Goal: Check status: Check status

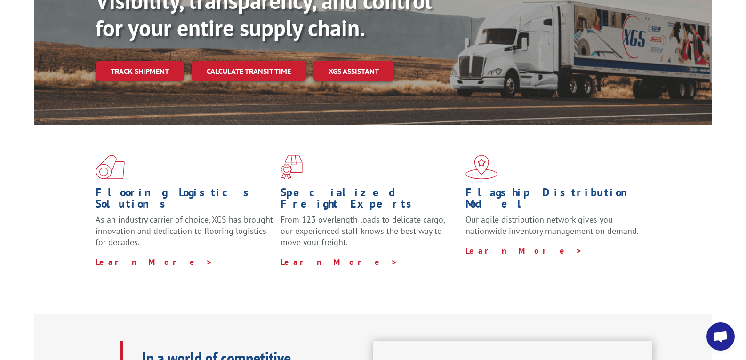
scroll to position [141, 0]
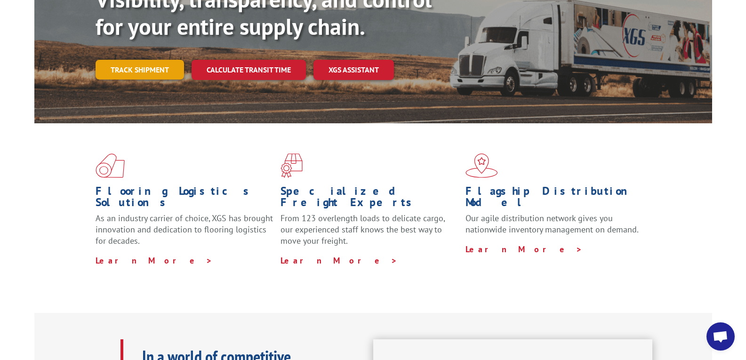
click at [118, 60] on link "Track shipment" at bounding box center [140, 70] width 89 height 20
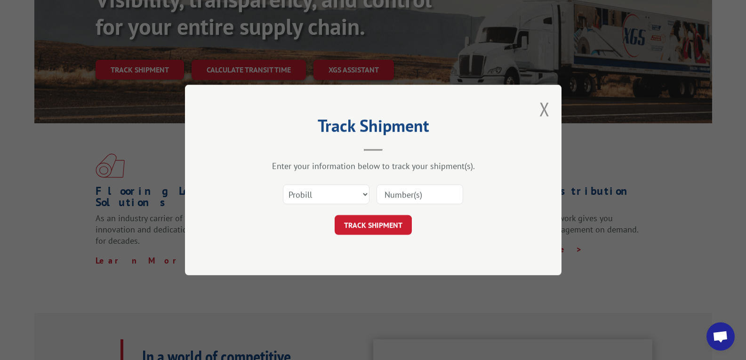
click at [383, 198] on input at bounding box center [420, 195] width 87 height 20
type input "17601219"
click at [378, 222] on button "TRACK SHIPMENT" at bounding box center [373, 225] width 77 height 20
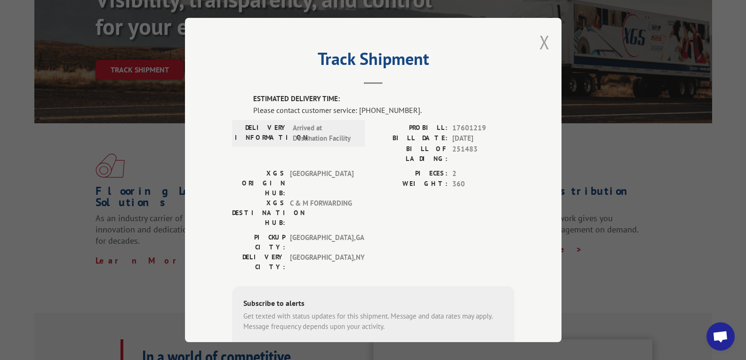
click at [540, 43] on button "Close modal" at bounding box center [545, 42] width 10 height 25
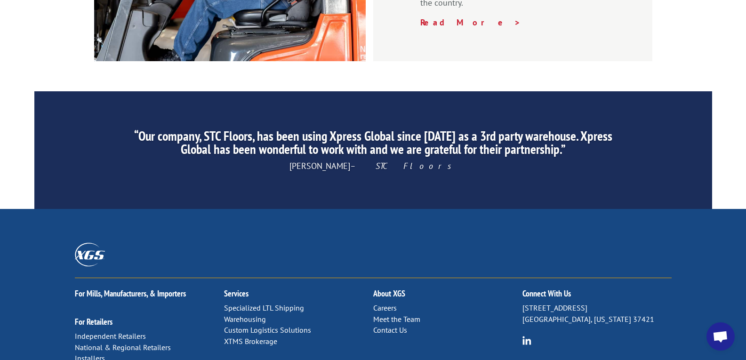
scroll to position [1503, 0]
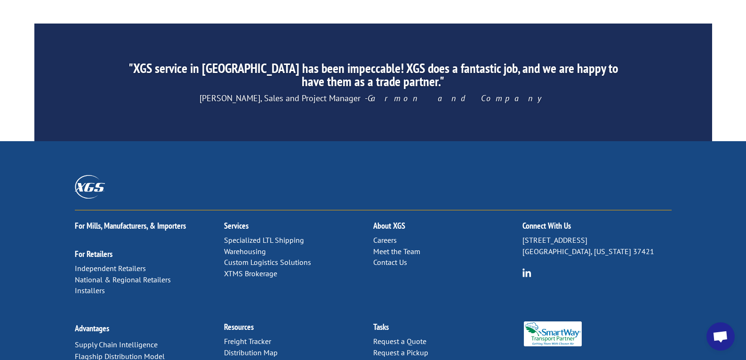
click at [284, 359] on link "Forms & Documents" at bounding box center [257, 363] width 66 height 9
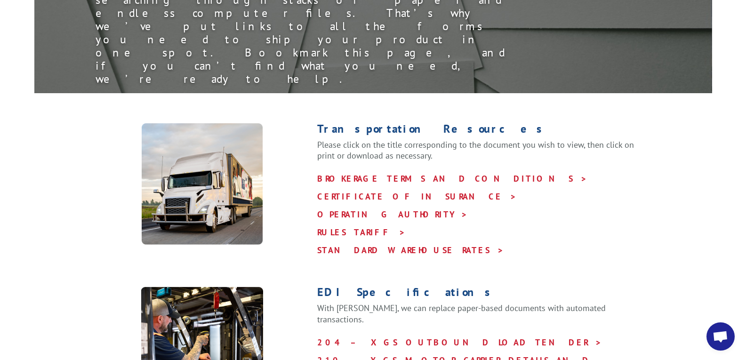
scroll to position [282, 0]
